Goal: Information Seeking & Learning: Learn about a topic

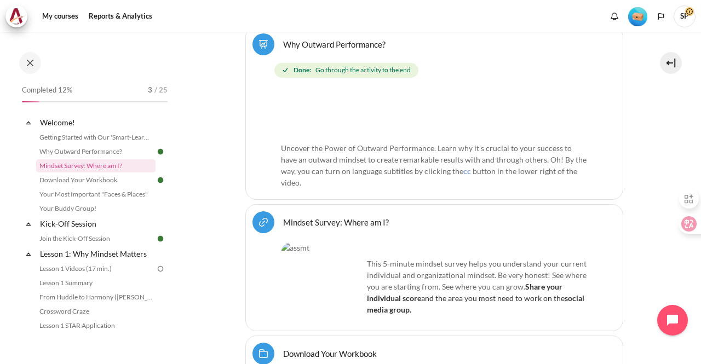
scroll to position [1898, 0]
click at [641, 17] on img "Level #1" at bounding box center [637, 16] width 19 height 19
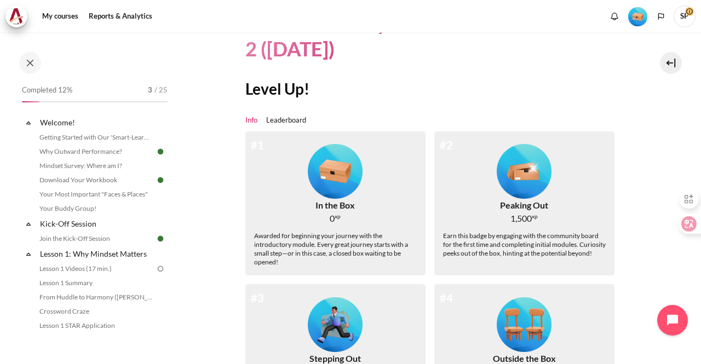
scroll to position [78, 0]
click at [325, 171] on img "Level #1" at bounding box center [335, 171] width 55 height 55
click at [59, 17] on link "My courses" at bounding box center [60, 16] width 44 height 22
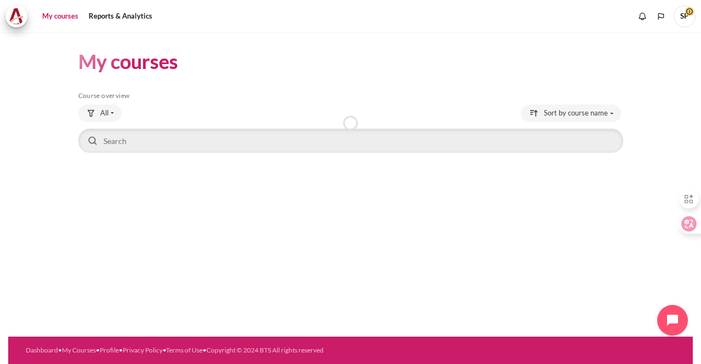
scroll to position [1898, 0]
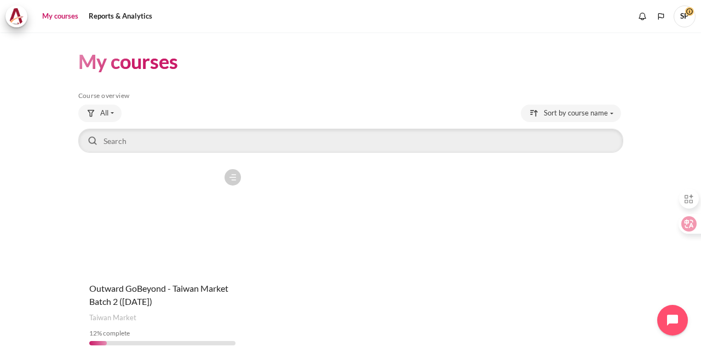
click at [183, 255] on figure "Content" at bounding box center [162, 218] width 169 height 109
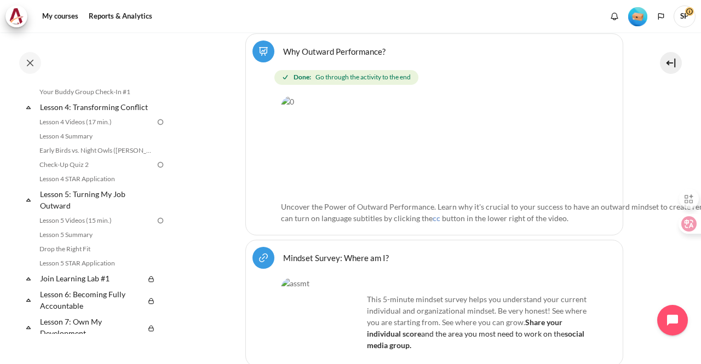
scroll to position [438, 0]
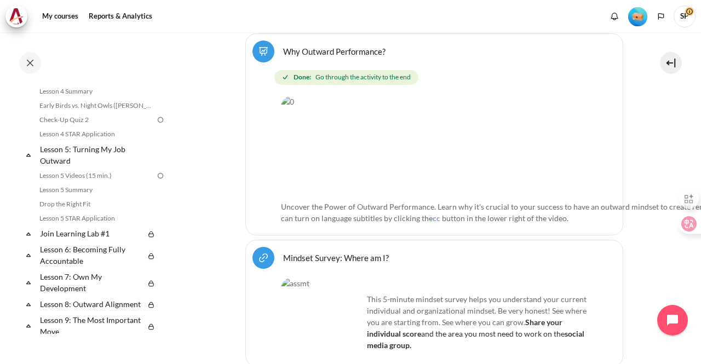
click at [641, 15] on img "Level #1" at bounding box center [637, 16] width 19 height 19
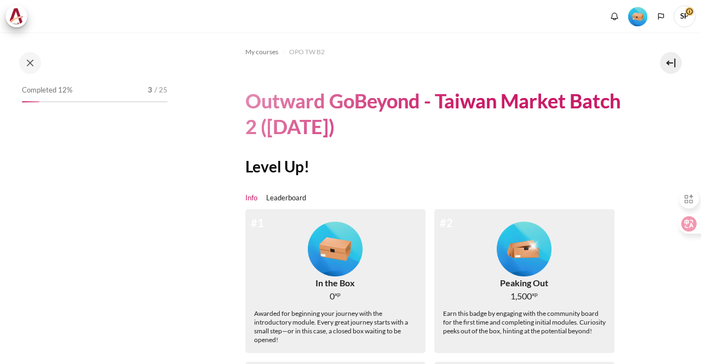
scroll to position [1898, 0]
click at [285, 200] on link "Leaderboard" at bounding box center [286, 198] width 40 height 11
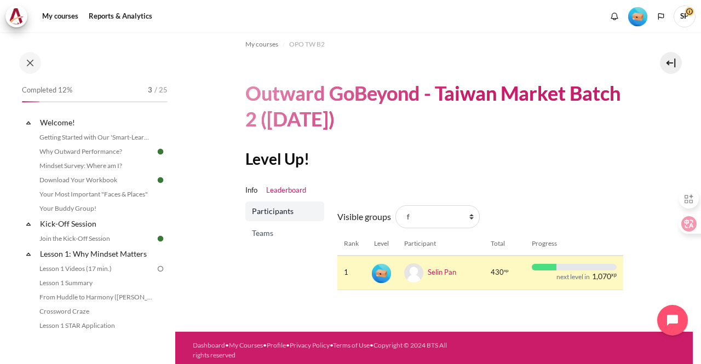
scroll to position [11, 0]
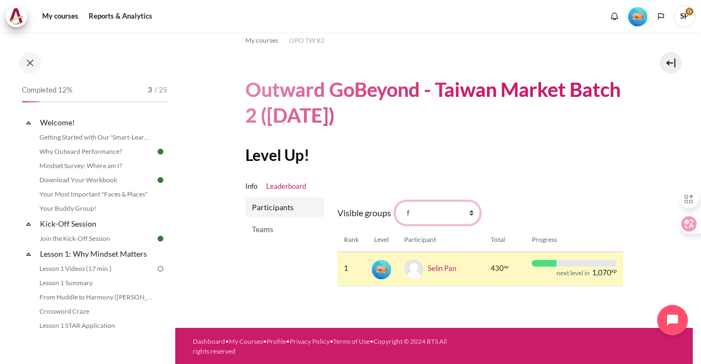
click at [469, 212] on select "All participants f 1 2 3 4 5 6 7 8 9 a b c d e g h i" at bounding box center [437, 212] width 84 height 23
select select "0"
click at [395, 201] on select "All participants f 1 2 3 4 5 6 7 8 9 a b c d e g h i" at bounding box center [437, 212] width 84 height 23
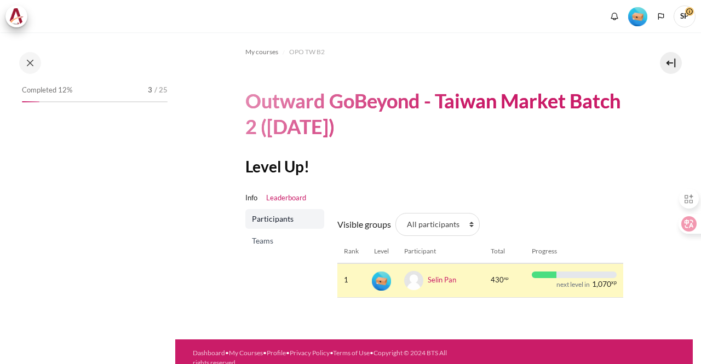
scroll to position [1898, 0]
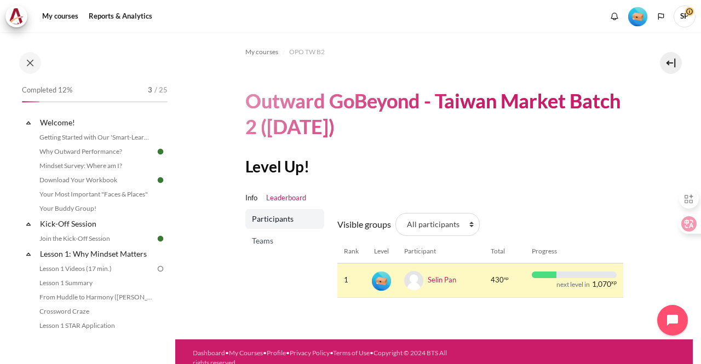
click at [282, 241] on span "Teams" at bounding box center [286, 240] width 68 height 11
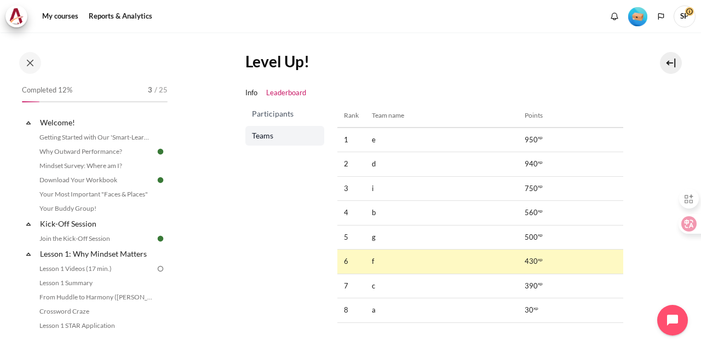
scroll to position [98, 0]
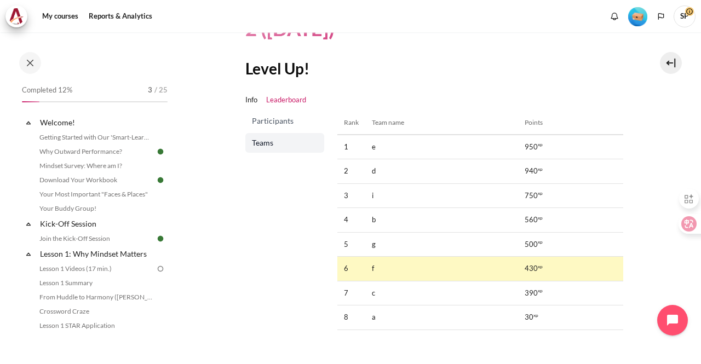
click at [257, 122] on span "Participants" at bounding box center [286, 120] width 68 height 11
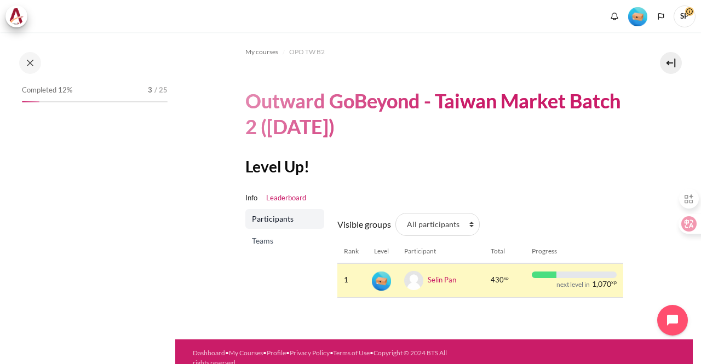
scroll to position [1898, 0]
click at [467, 228] on select "All participants f 1 2 3 4 5 6 7 8 9 a b c d e g h i" at bounding box center [437, 224] width 84 height 23
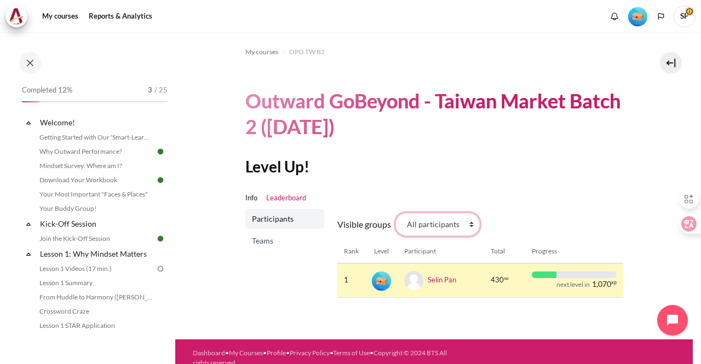
click at [395, 213] on select "All participants f 1 2 3 4 5 6 7 8 9 a b c d e g h i" at bounding box center [437, 224] width 84 height 23
click at [303, 216] on span "Participants" at bounding box center [286, 218] width 68 height 11
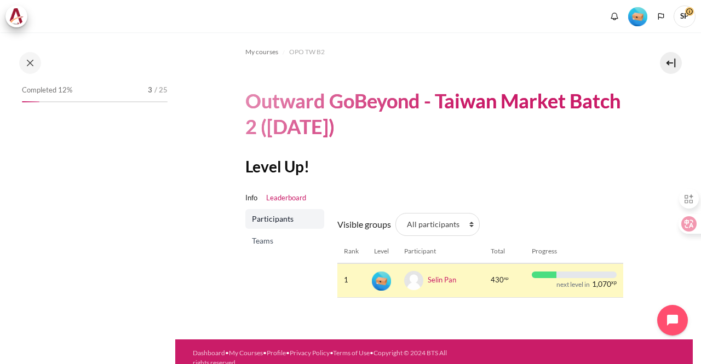
scroll to position [1898, 0]
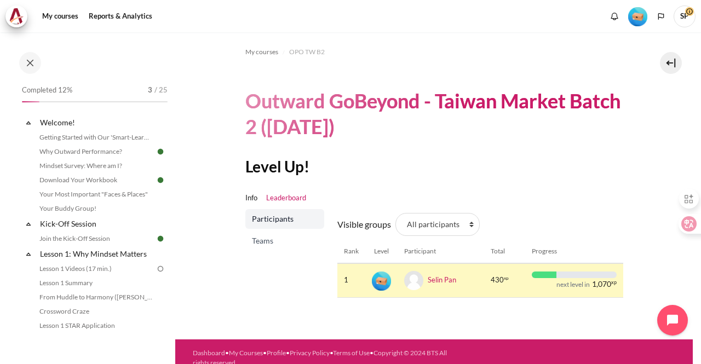
click at [261, 236] on span "Teams" at bounding box center [286, 240] width 68 height 11
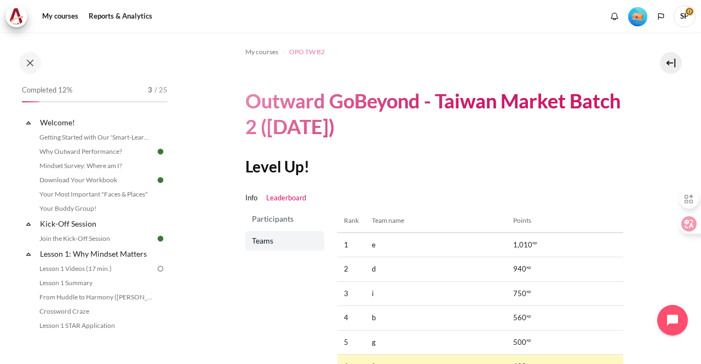
click at [296, 54] on span "OPO TW B2" at bounding box center [307, 52] width 36 height 10
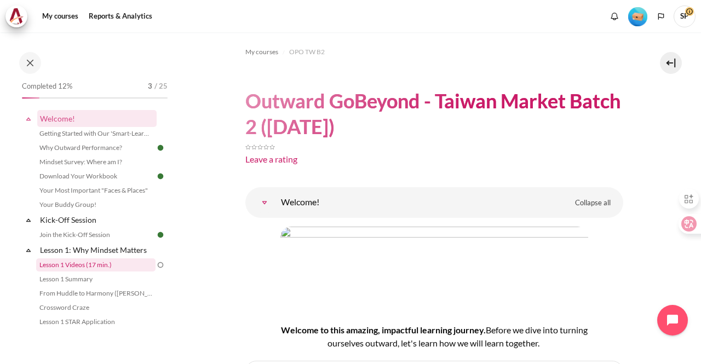
click at [74, 262] on link "Lesson 1 Videos (17 min.)" at bounding box center [95, 264] width 119 height 13
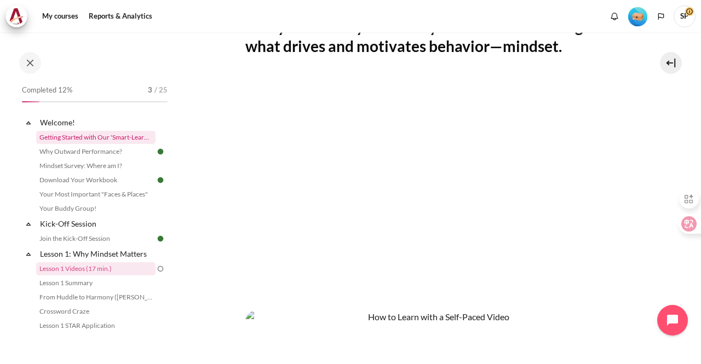
click at [61, 135] on link "Getting Started with Our 'Smart-Learning' Platform" at bounding box center [95, 137] width 119 height 13
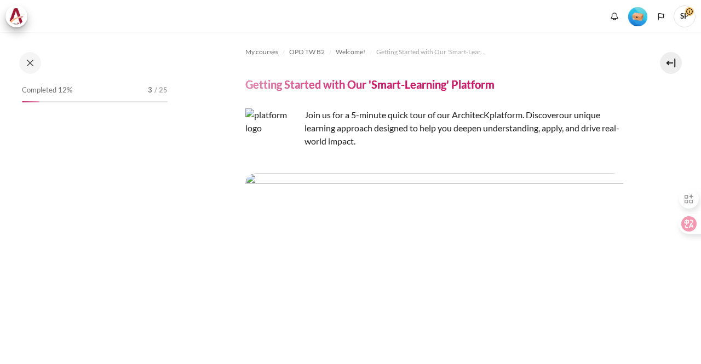
scroll to position [1898, 0]
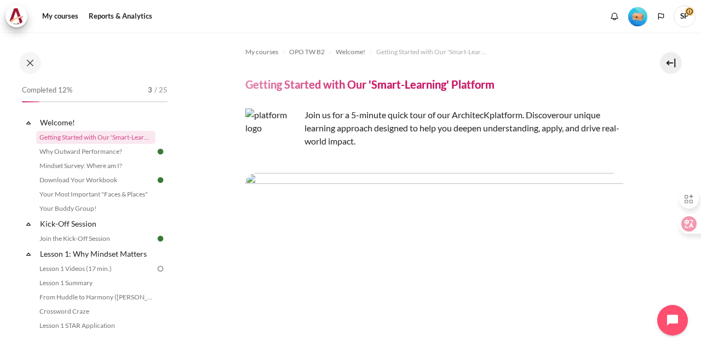
type textarea "F"
type textarea "請翻英: 我有將表格中單月份做分區域統計，有任何問歡迎隨時與我聯繫"
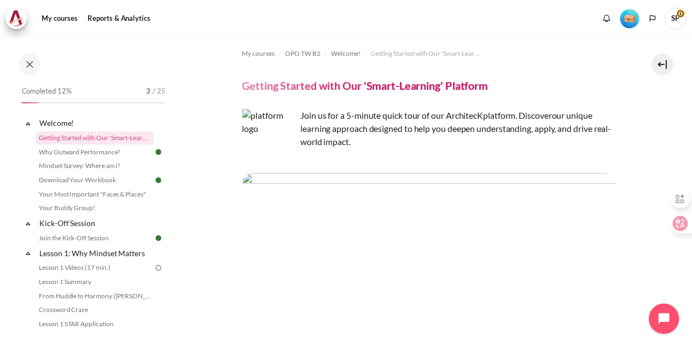
scroll to position [146, 0]
